Goal: Navigation & Orientation: Find specific page/section

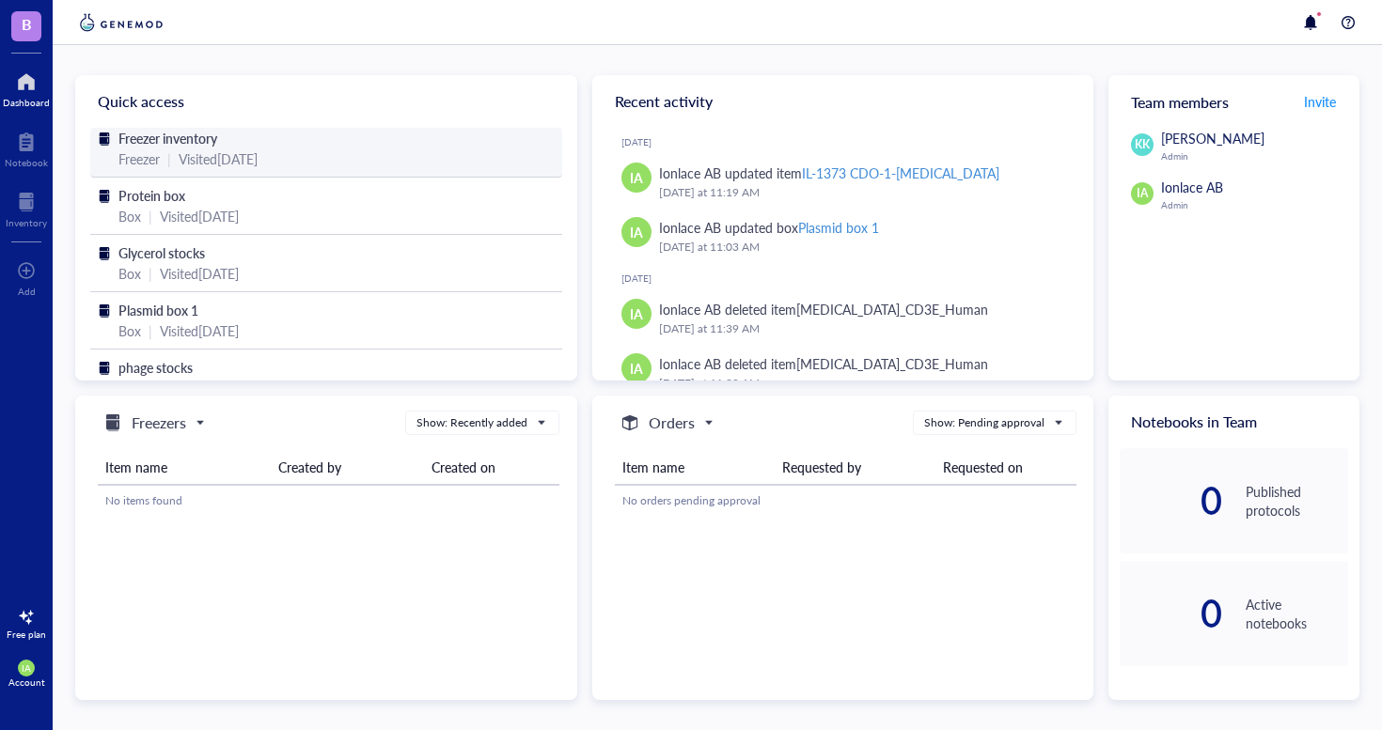
click at [247, 158] on div "Visited [DATE]" at bounding box center [218, 159] width 79 height 21
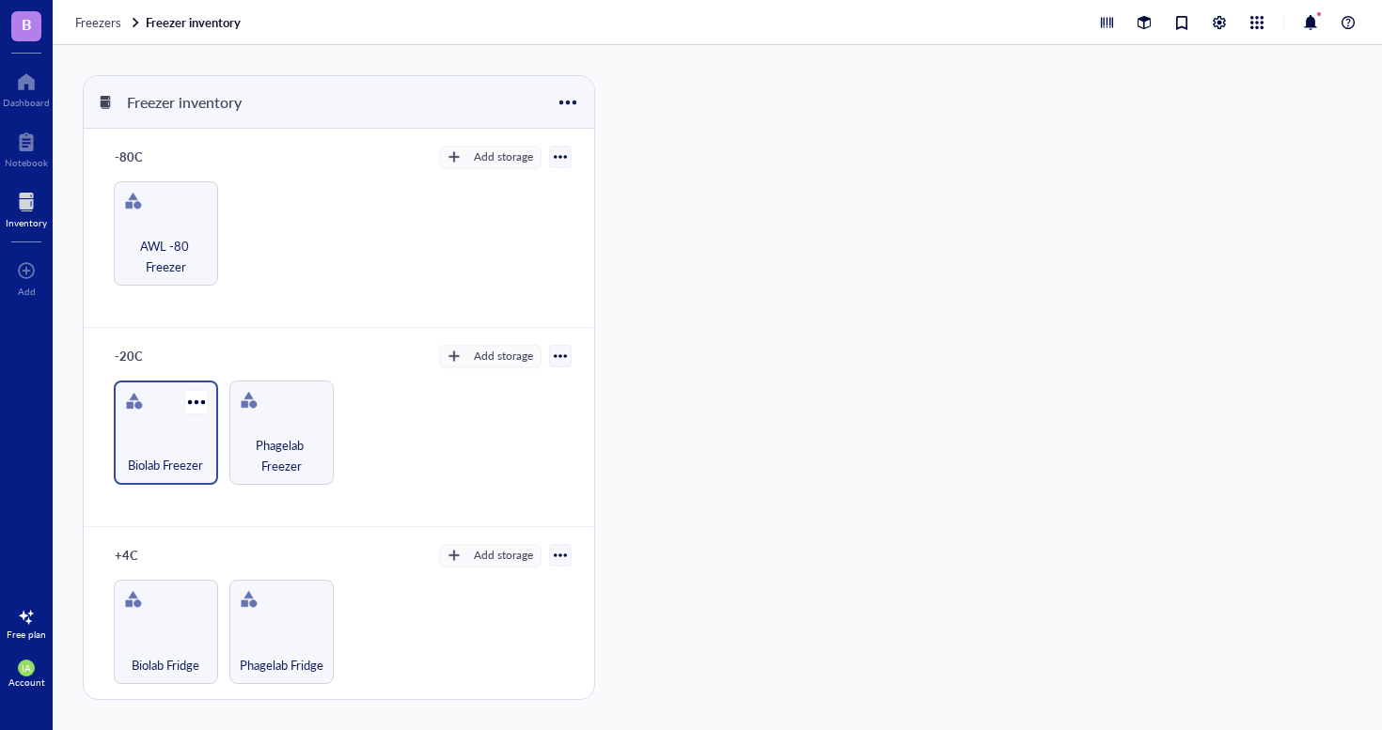
click at [180, 430] on div "Biolab Freezer" at bounding box center [166, 433] width 104 height 104
